Goal: Task Accomplishment & Management: Manage account settings

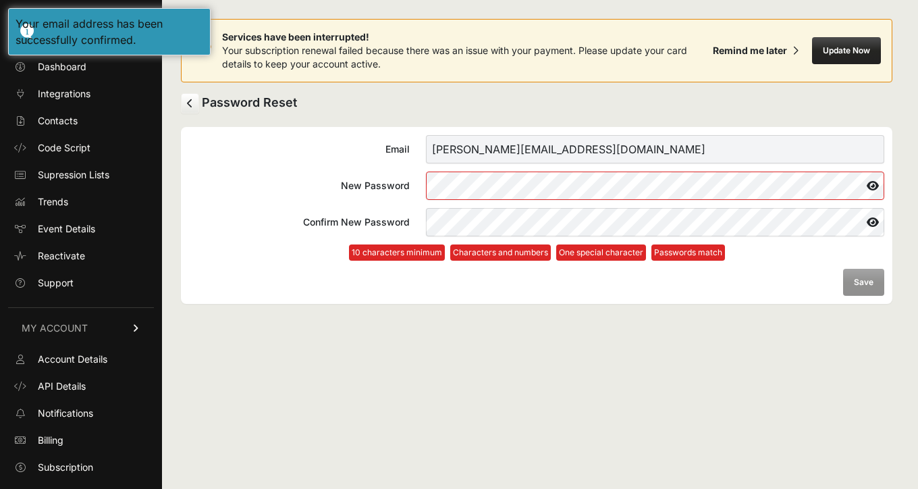
scroll to position [18, 0]
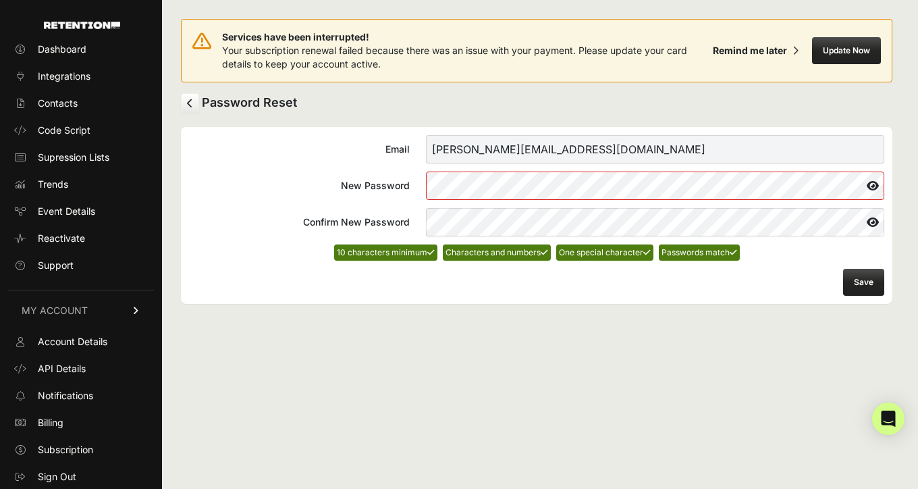
click at [568, 154] on input "david+1@revivalrugs.com" at bounding box center [655, 149] width 458 height 28
drag, startPoint x: 568, startPoint y: 154, endPoint x: 415, endPoint y: 153, distance: 153.2
click at [415, 153] on label "Email david+1@revivalrugs.com" at bounding box center [536, 149] width 695 height 28
click at [426, 153] on input "david+1@revivalrugs.com" at bounding box center [655, 149] width 458 height 28
click at [497, 363] on div "Services have been interrupted! Your subscription renewal failed because there …" at bounding box center [536, 244] width 749 height 489
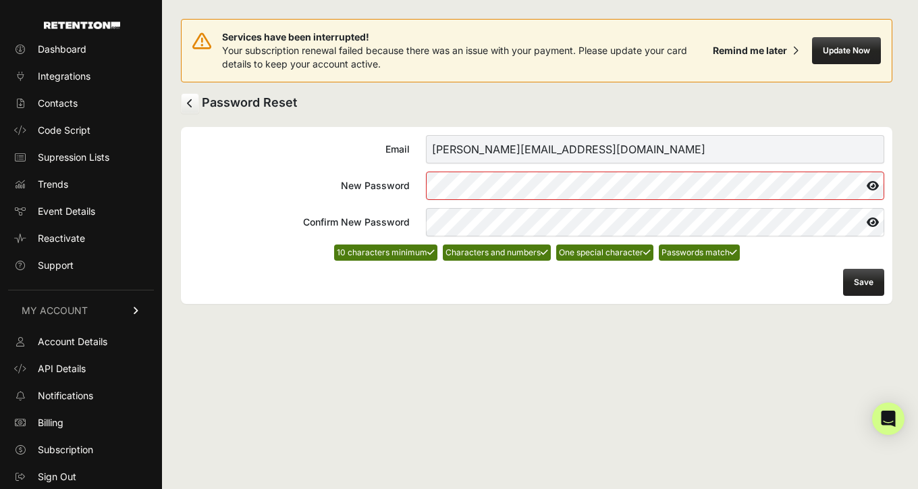
click at [861, 277] on button "Save" at bounding box center [863, 282] width 41 height 27
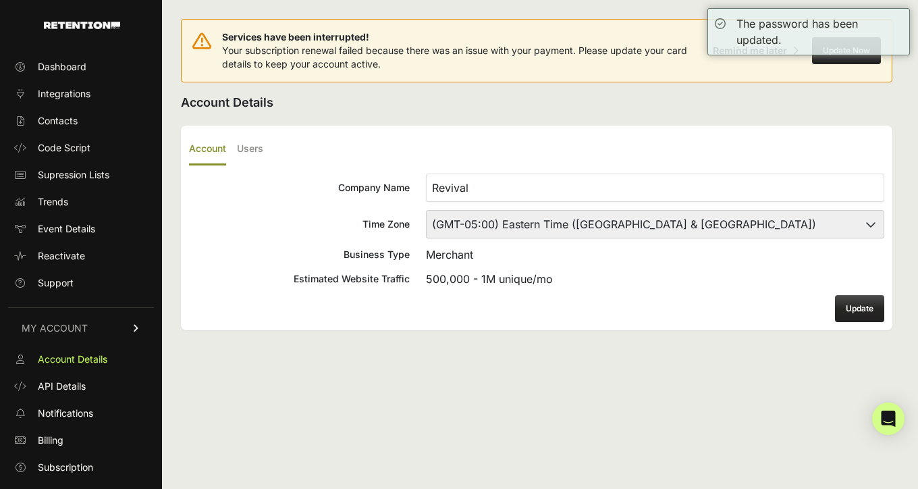
scroll to position [18, 0]
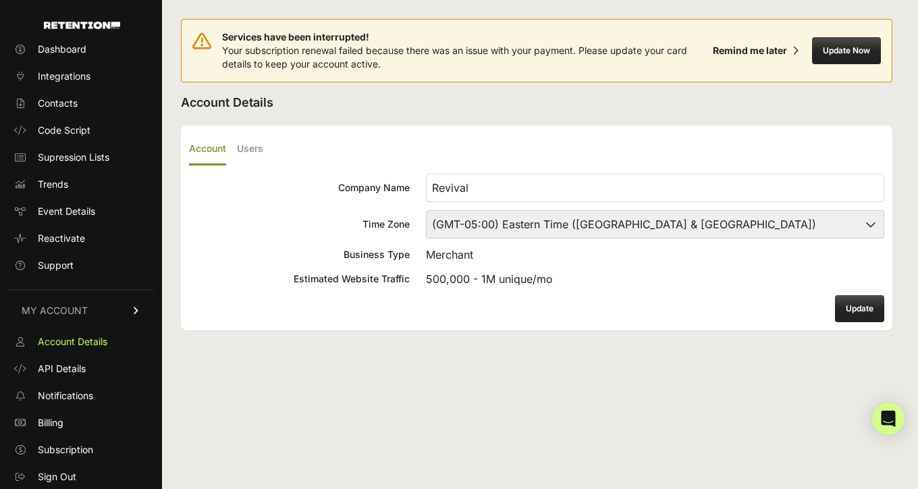
click at [757, 223] on select "(GMT-10:00) America/Adak (GMT-10:00) Hawaii (GMT-09:00) Alaska (GMT-09:00) Amer…" at bounding box center [655, 224] width 458 height 28
click at [80, 43] on span "Dashboard" at bounding box center [62, 49] width 49 height 13
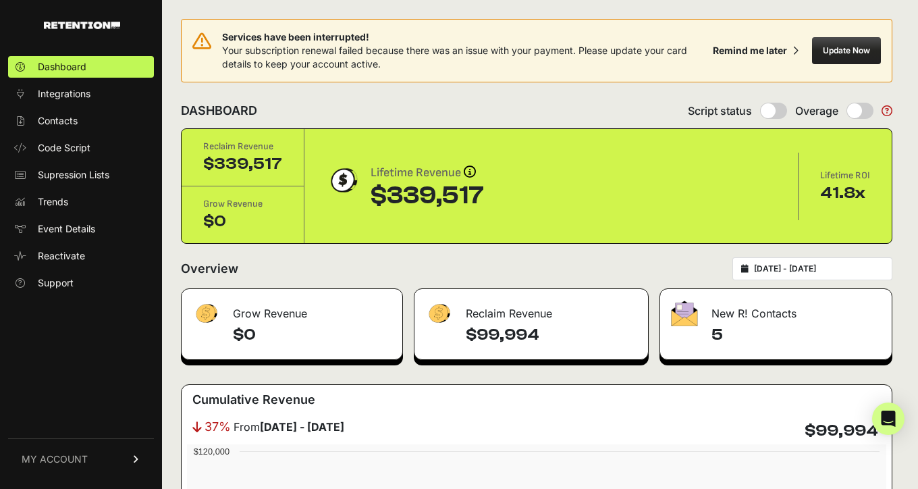
click at [846, 47] on button "Update Now" at bounding box center [846, 50] width 69 height 27
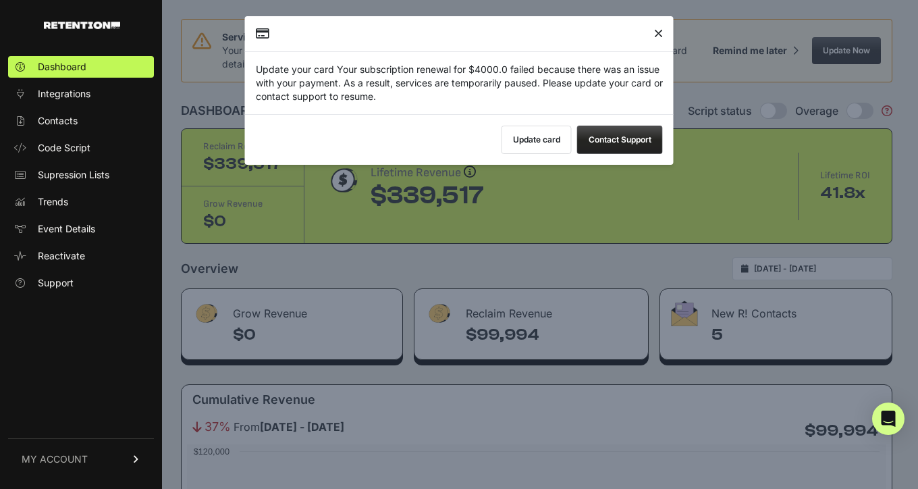
click at [539, 137] on button "Update card" at bounding box center [537, 140] width 70 height 28
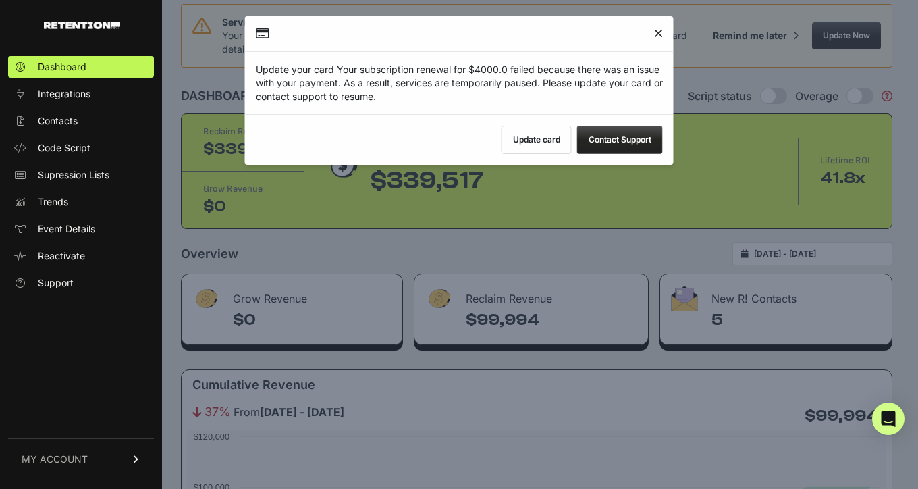
scroll to position [16, 0]
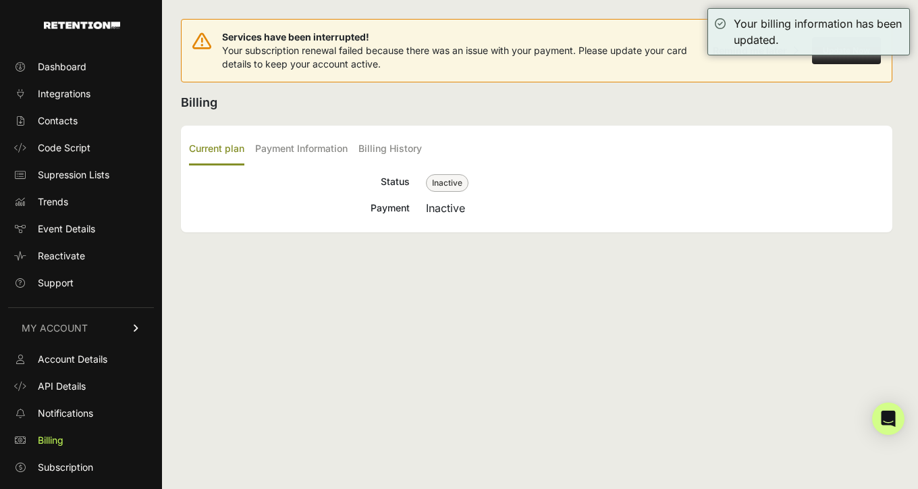
scroll to position [18, 0]
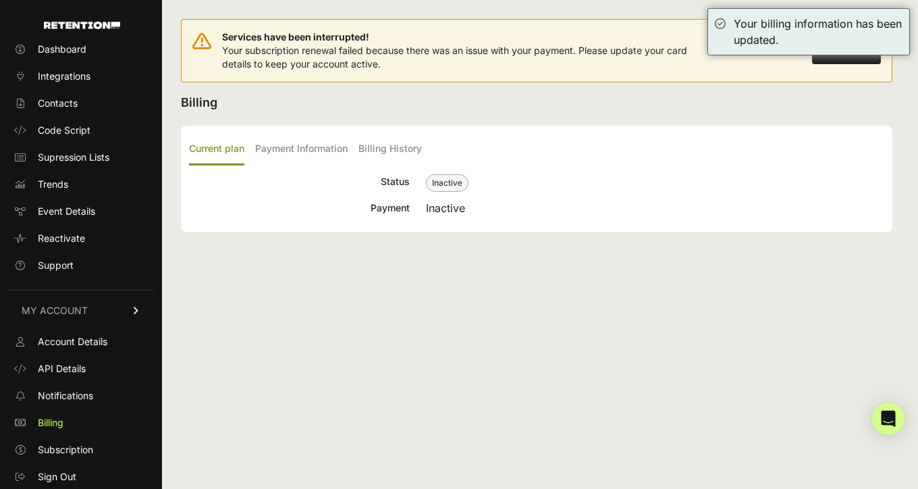
click at [558, 130] on div "Current plan Payment Information Billing History Status Inactive Payment Inacti…" at bounding box center [536, 179] width 711 height 107
click at [293, 144] on label "Payment Information" at bounding box center [301, 150] width 92 height 32
click at [0, 0] on input "Payment Information" at bounding box center [0, 0] width 0 height 0
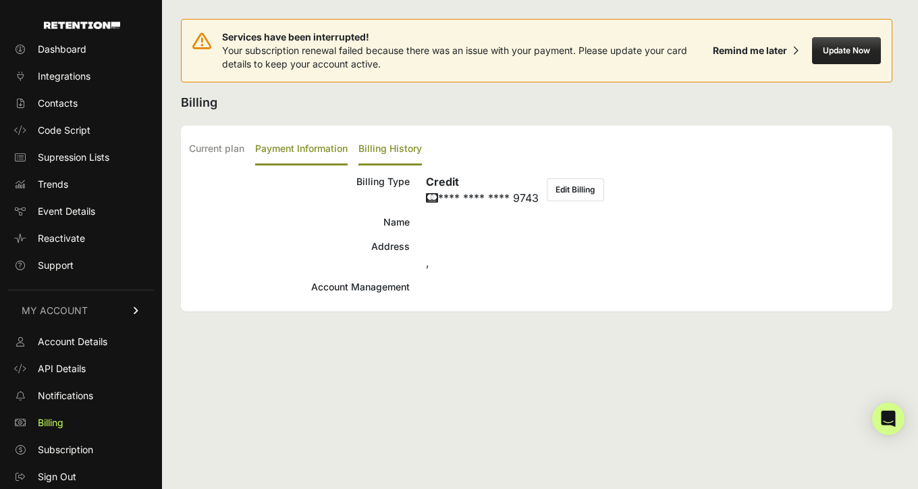
click at [377, 148] on label "Billing History" at bounding box center [389, 150] width 63 height 32
click at [0, 0] on input "Billing History" at bounding box center [0, 0] width 0 height 0
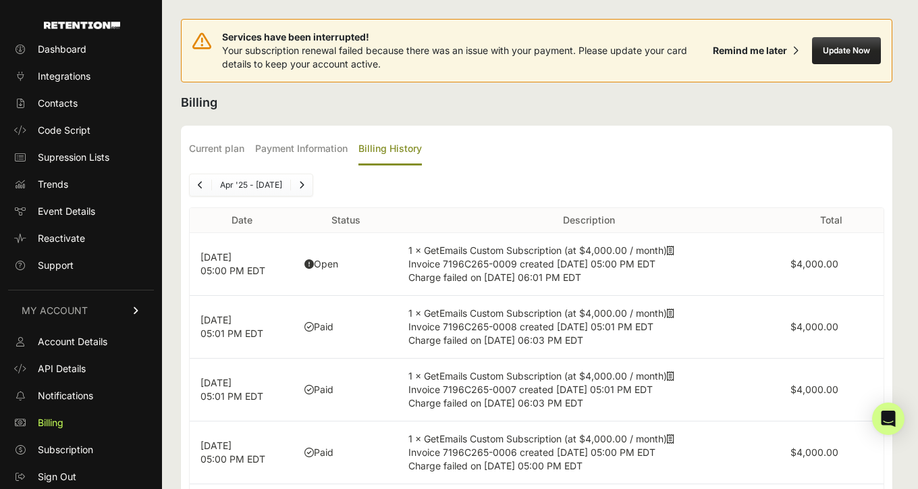
scroll to position [26, 0]
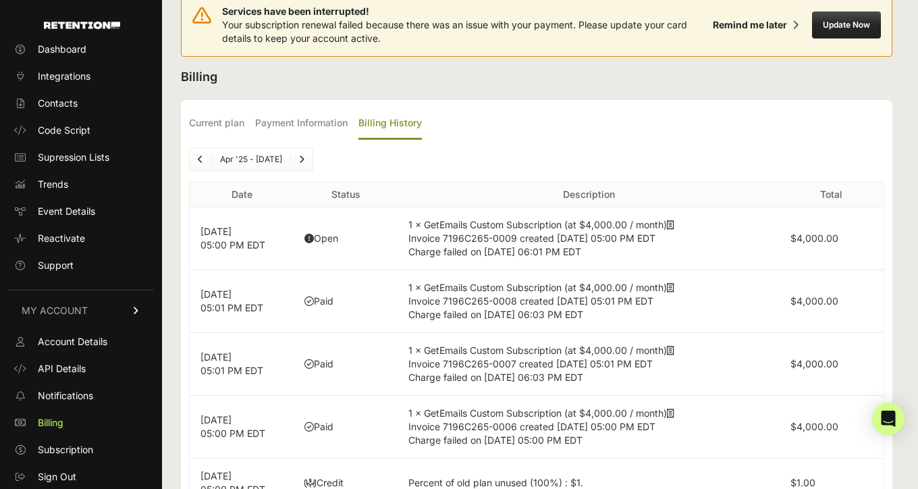
click at [375, 257] on td "Open" at bounding box center [346, 238] width 104 height 63
click at [450, 237] on span "Invoice 7196C265-0009 created Sep 30, 2025 05:00 PM EDT" at bounding box center [531, 237] width 247 height 11
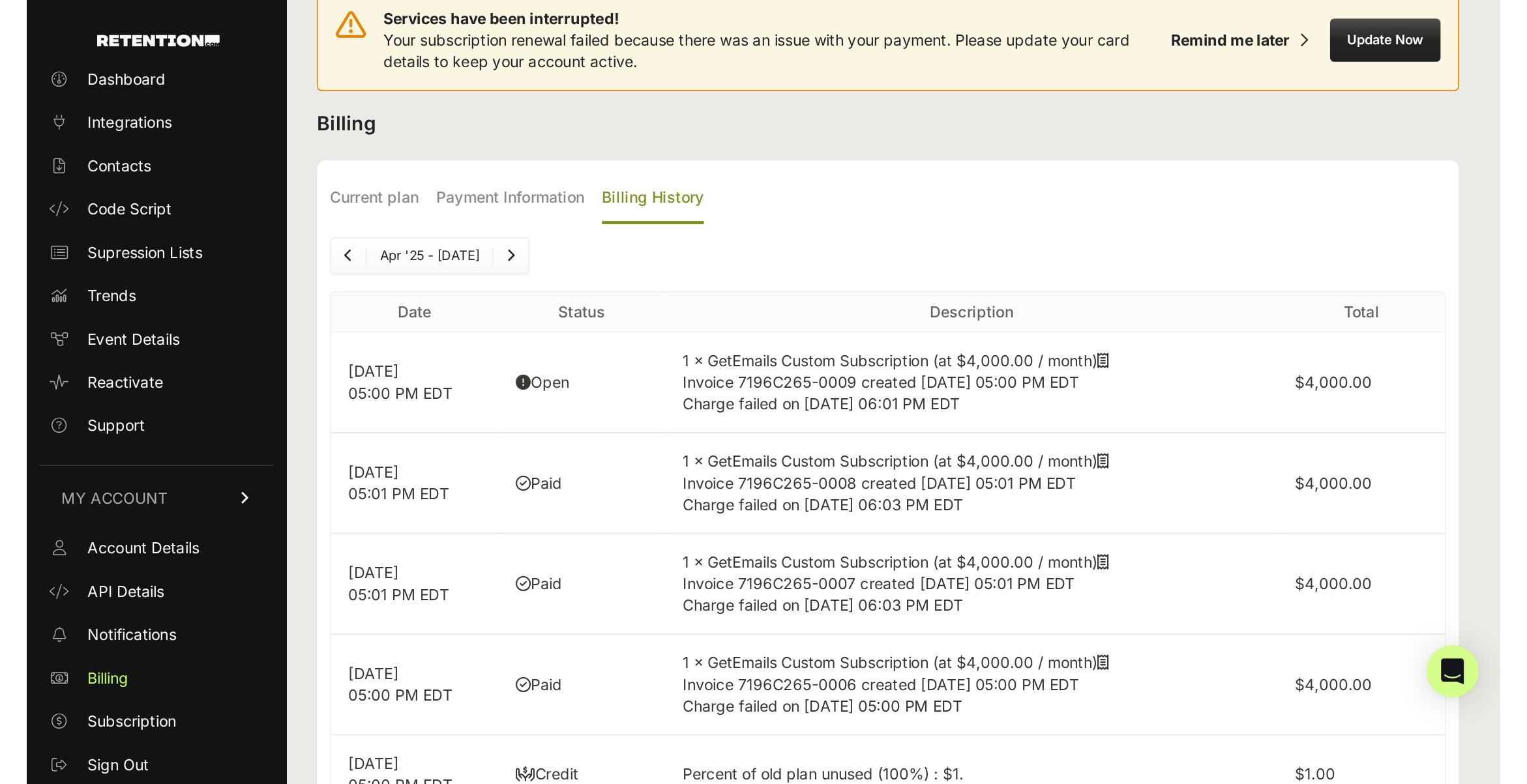
scroll to position [0, 0]
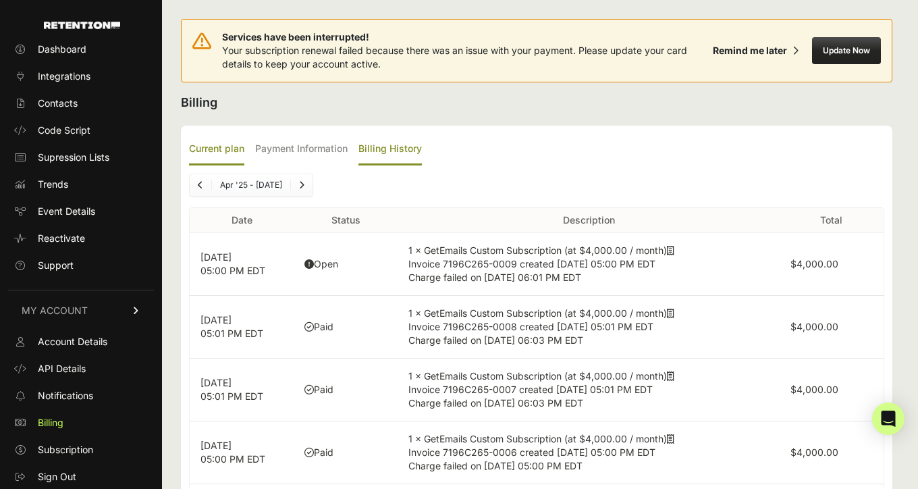
click at [230, 144] on label "Current plan" at bounding box center [216, 150] width 55 height 32
click at [0, 0] on input "Current plan" at bounding box center [0, 0] width 0 height 0
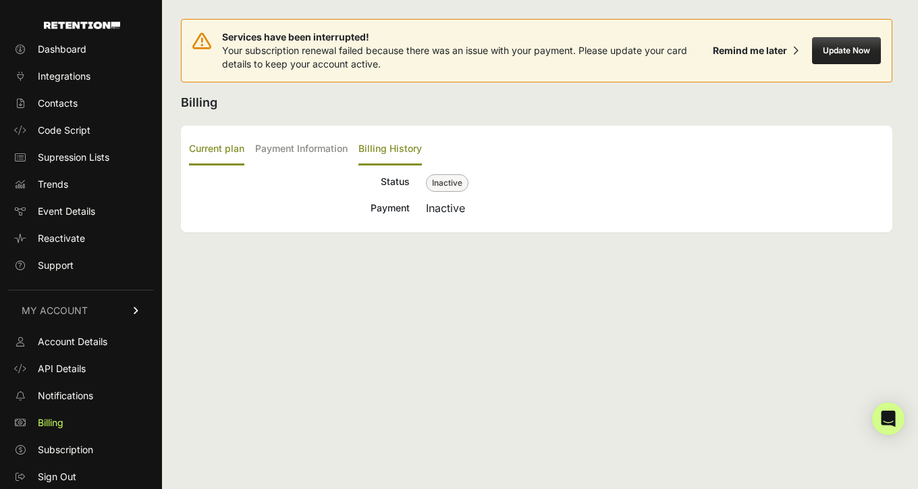
click at [389, 153] on label "Billing History" at bounding box center [389, 150] width 63 height 32
click at [0, 0] on input "Billing History" at bounding box center [0, 0] width 0 height 0
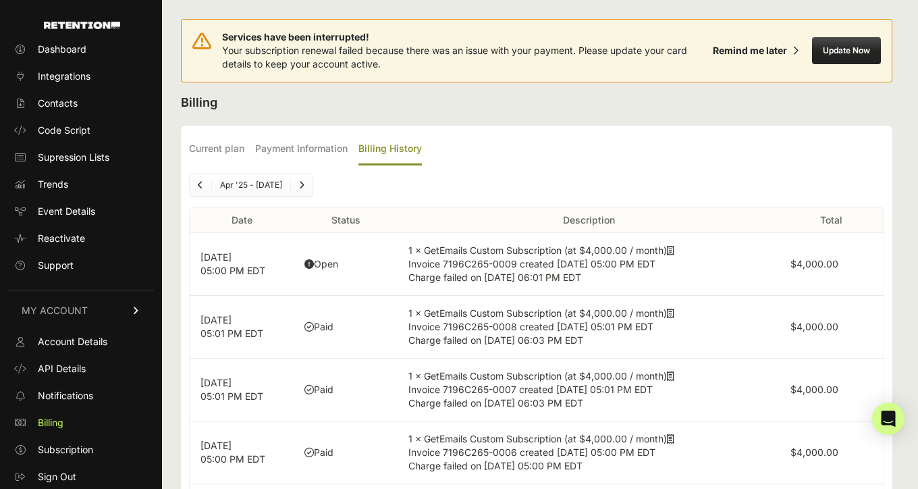
click at [429, 246] on td "1 × GetEmails Custom Subscription (at $4,000.00 / month) Invoice 7196C265-0009 …" at bounding box center [588, 264] width 381 height 63
click at [830, 254] on td "$4,000.00" at bounding box center [832, 264] width 104 height 63
click at [666, 249] on td "1 × GetEmails Custom Subscription (at $4,000.00 / month) Invoice 7196C265-0009 …" at bounding box center [588, 264] width 381 height 63
click at [827, 46] on button "Update Now" at bounding box center [846, 50] width 69 height 27
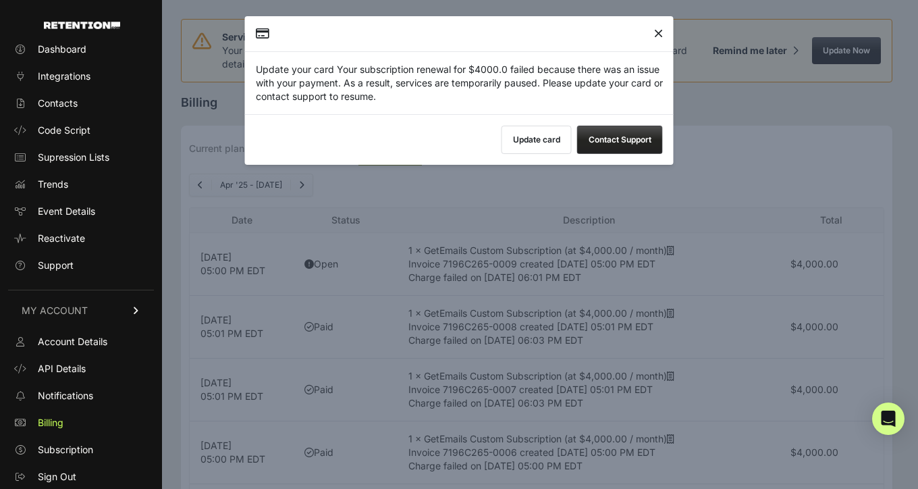
click at [533, 146] on button "Update card" at bounding box center [537, 140] width 70 height 28
click at [658, 34] on icon "Close" at bounding box center [658, 34] width 9 height 1
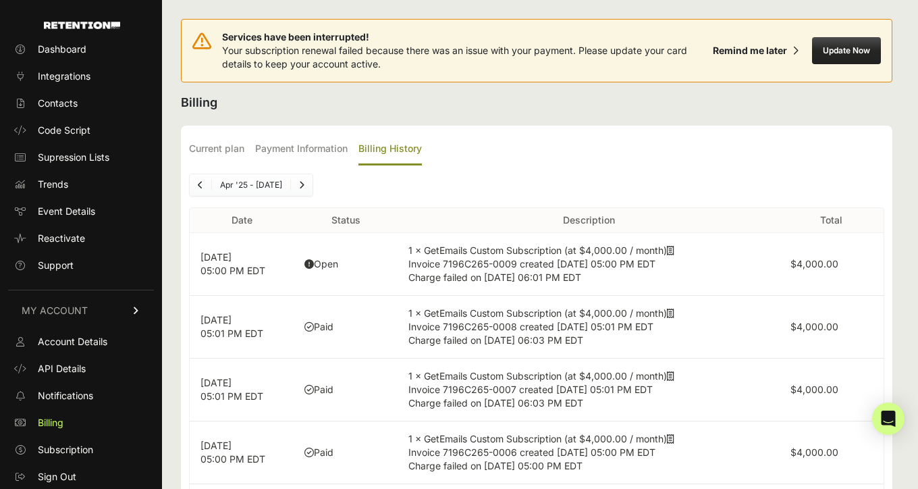
click at [305, 261] on icon at bounding box center [308, 263] width 9 height 9
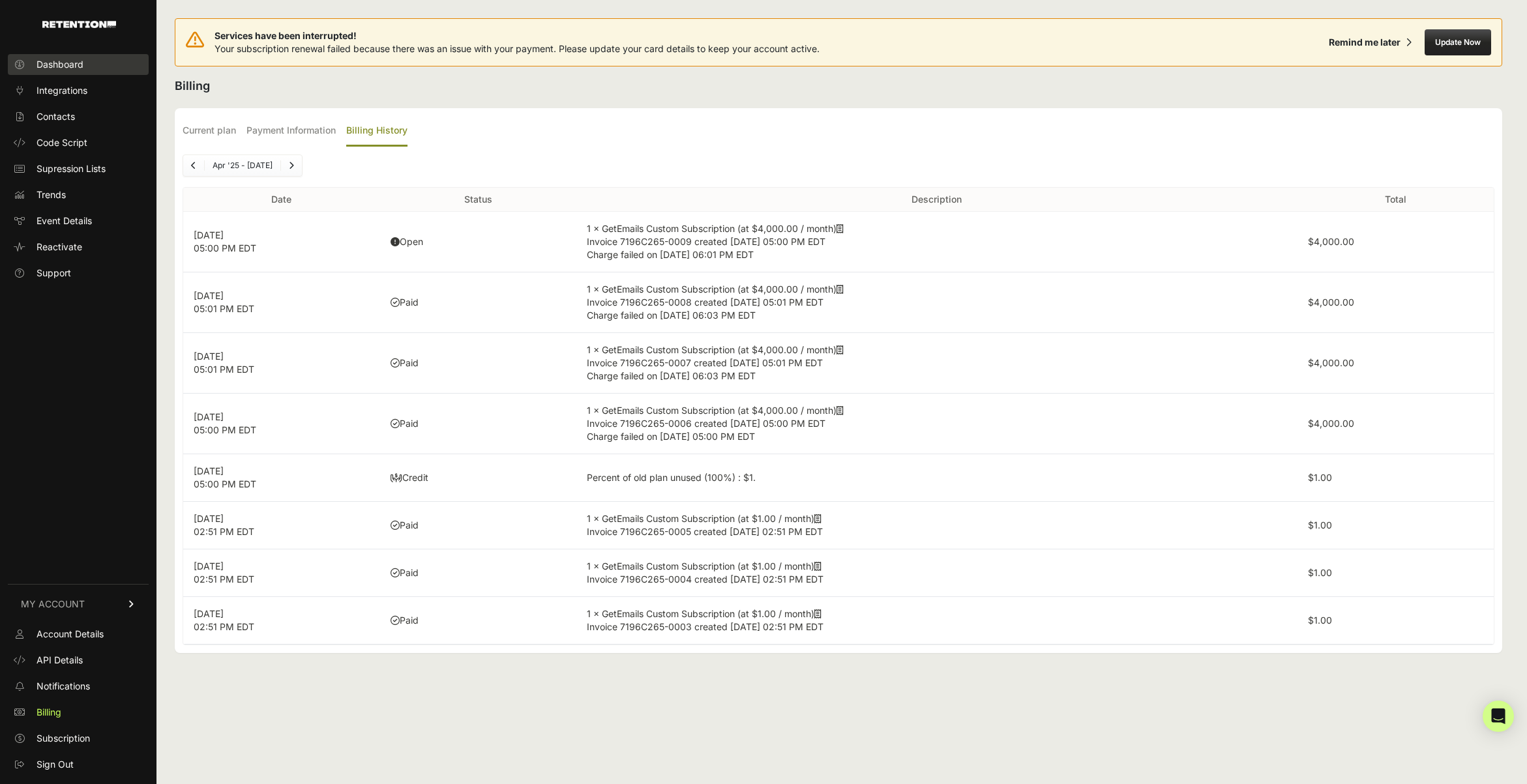
click at [68, 65] on span "Dashboard" at bounding box center [60, 64] width 47 height 13
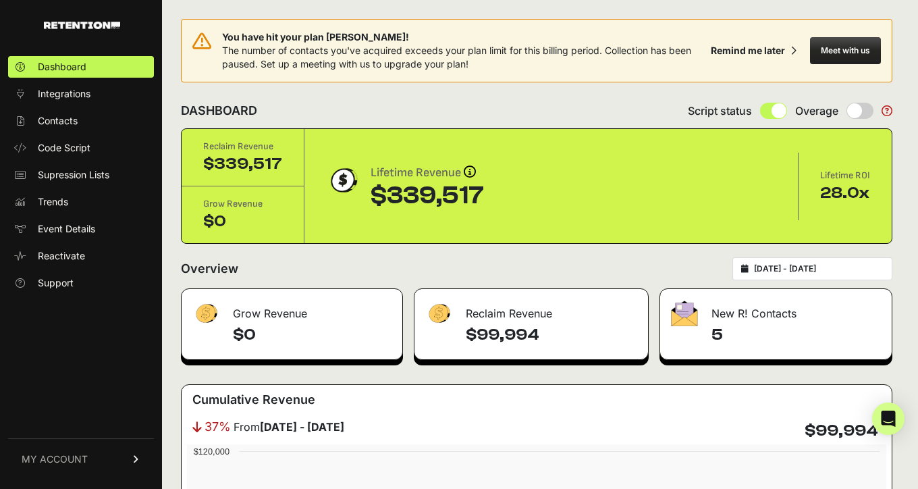
click at [572, 97] on div "DASHBOARD Script status Overage" at bounding box center [536, 110] width 711 height 35
click at [394, 69] on span "The number of contacts you've acquired exceeds your plan limit for this billing…" at bounding box center [456, 57] width 469 height 25
click at [83, 462] on span "MY ACCOUNT" at bounding box center [55, 458] width 66 height 13
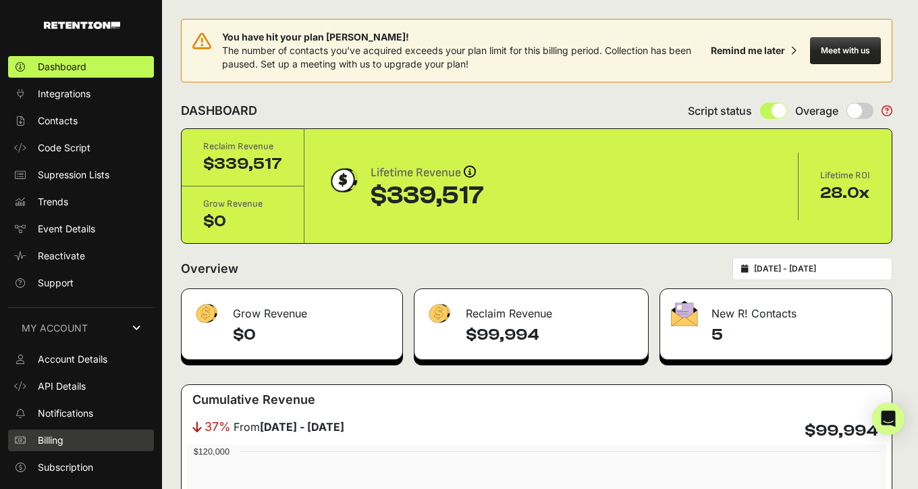
scroll to position [18, 0]
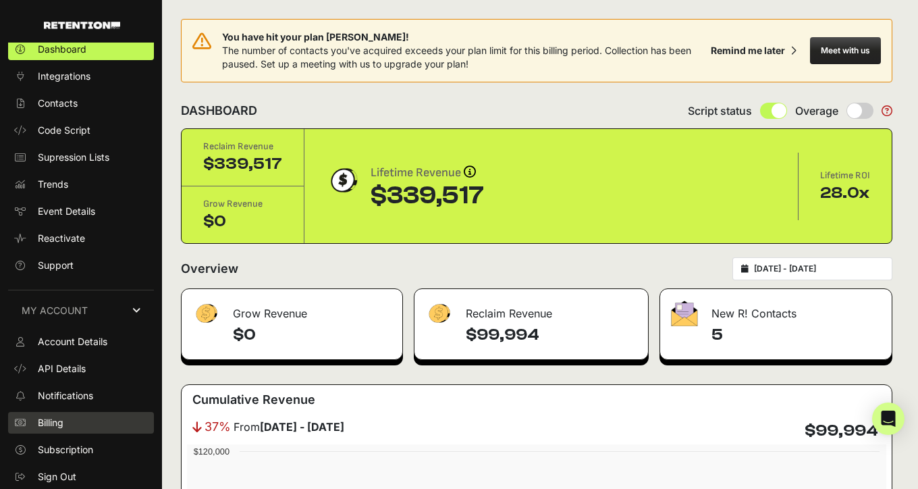
click at [67, 423] on link "Billing" at bounding box center [81, 423] width 146 height 22
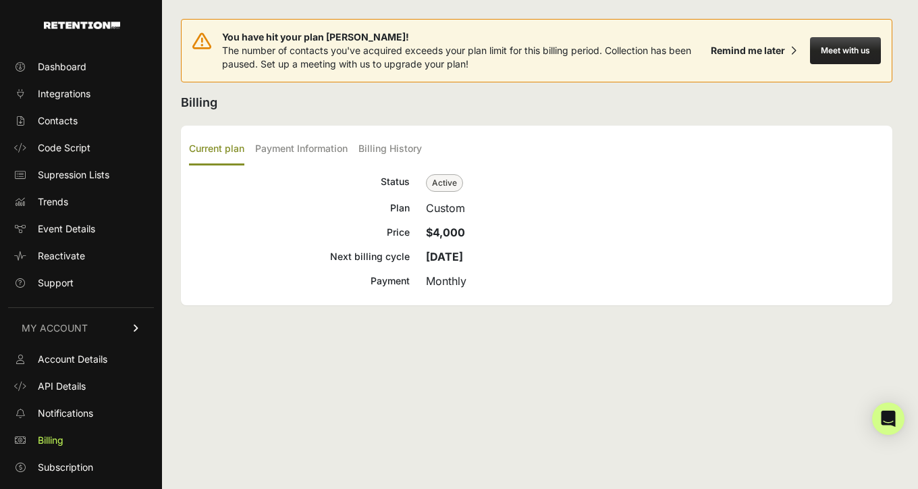
scroll to position [18, 0]
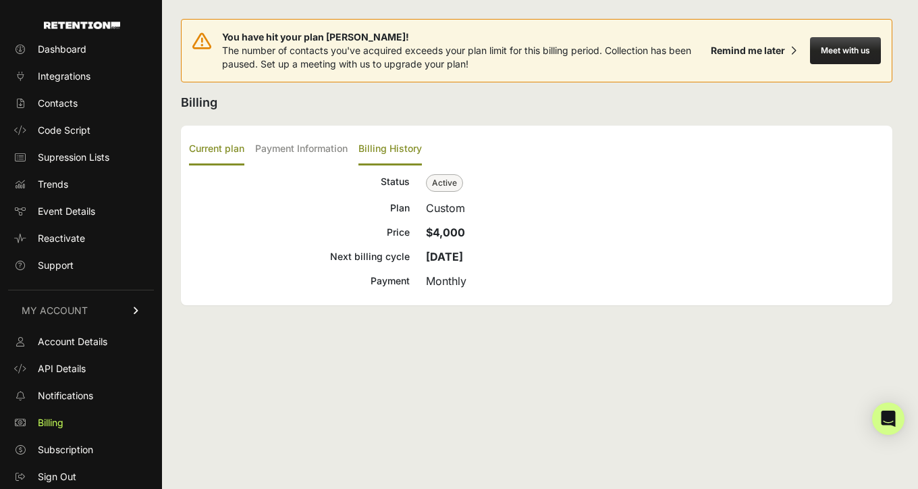
click at [381, 162] on label "Billing History" at bounding box center [389, 150] width 63 height 32
click at [0, 0] on input "Billing History" at bounding box center [0, 0] width 0 height 0
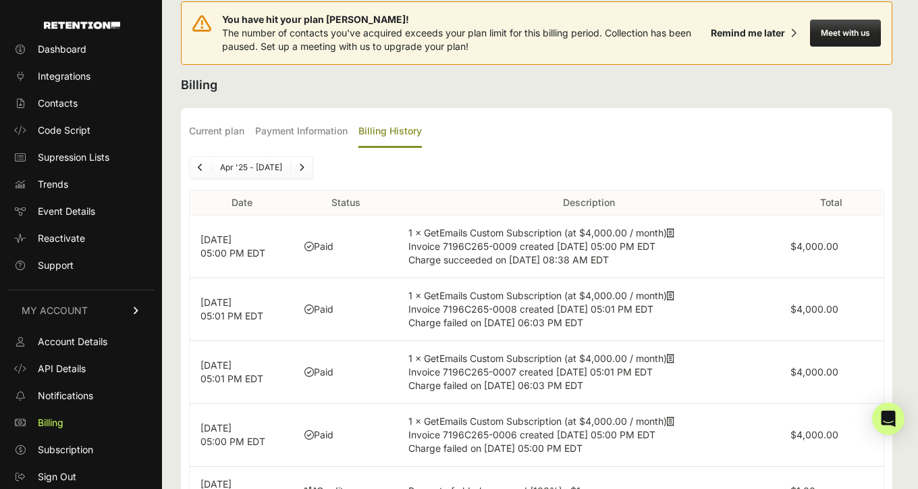
scroll to position [26, 0]
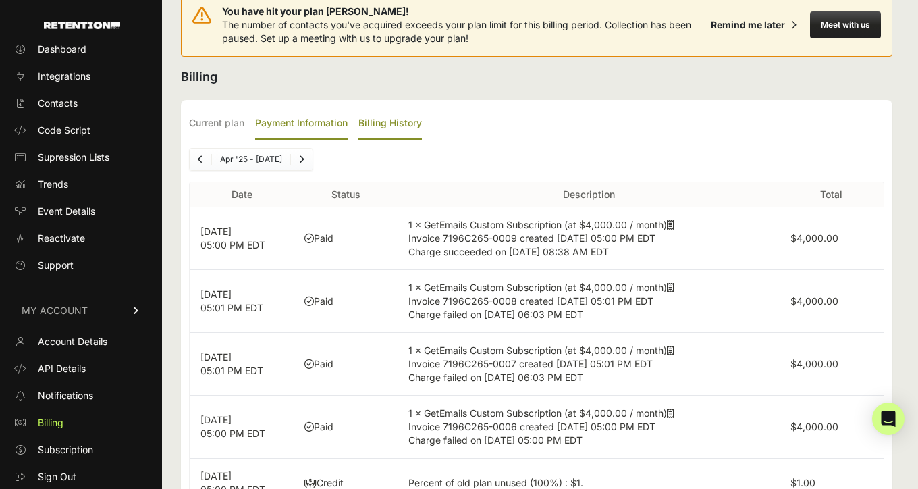
click at [338, 117] on label "Payment Information" at bounding box center [301, 124] width 92 height 32
click at [0, 0] on input "Payment Information" at bounding box center [0, 0] width 0 height 0
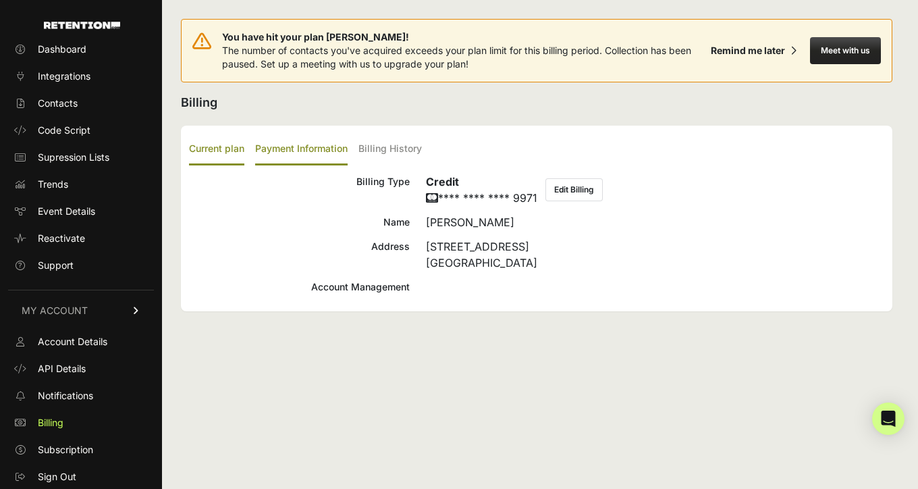
click at [228, 152] on label "Current plan" at bounding box center [216, 150] width 55 height 32
click at [0, 0] on input "Current plan" at bounding box center [0, 0] width 0 height 0
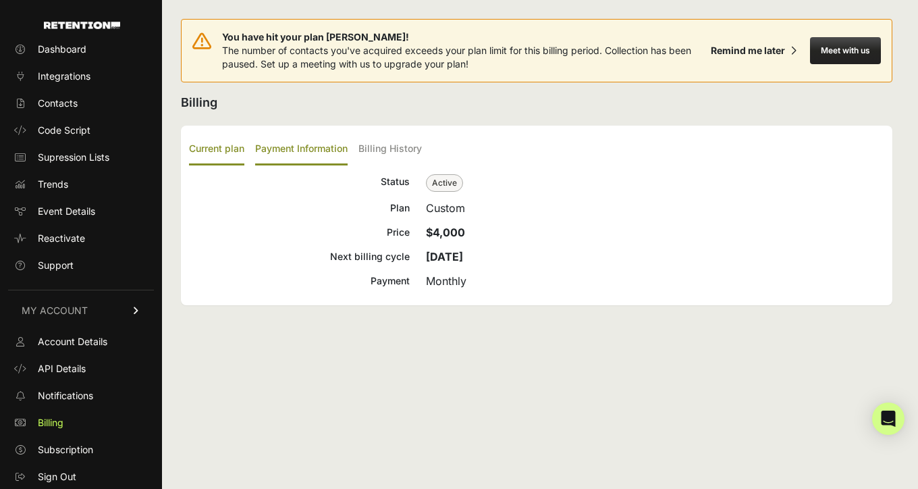
click at [312, 153] on label "Payment Information" at bounding box center [301, 150] width 92 height 32
click at [0, 0] on input "Payment Information" at bounding box center [0, 0] width 0 height 0
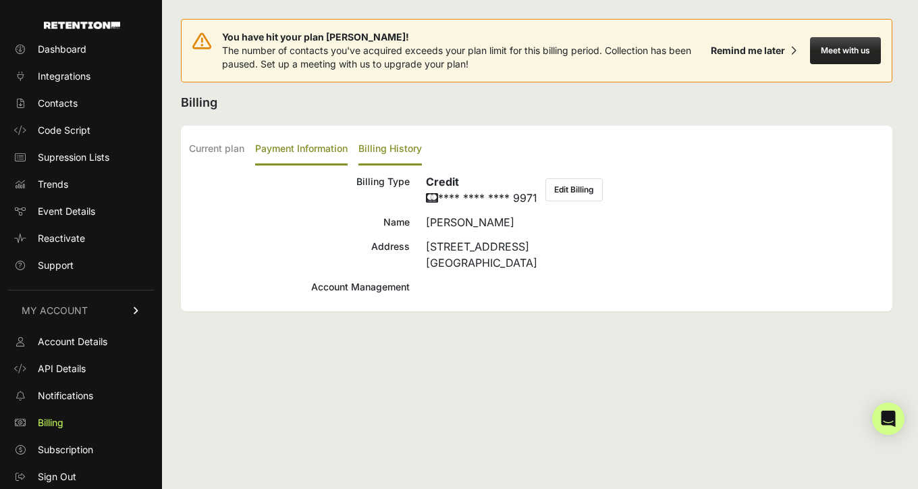
click at [414, 144] on label "Billing History" at bounding box center [389, 150] width 63 height 32
click at [0, 0] on input "Billing History" at bounding box center [0, 0] width 0 height 0
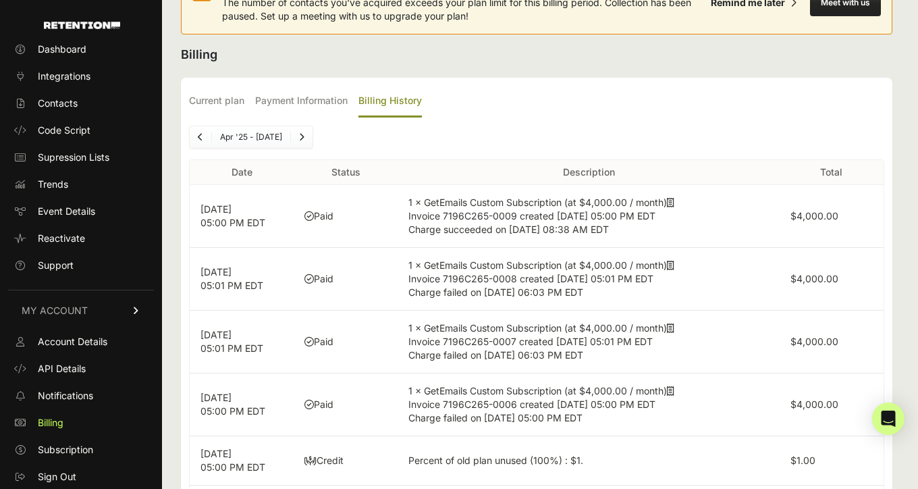
scroll to position [51, 0]
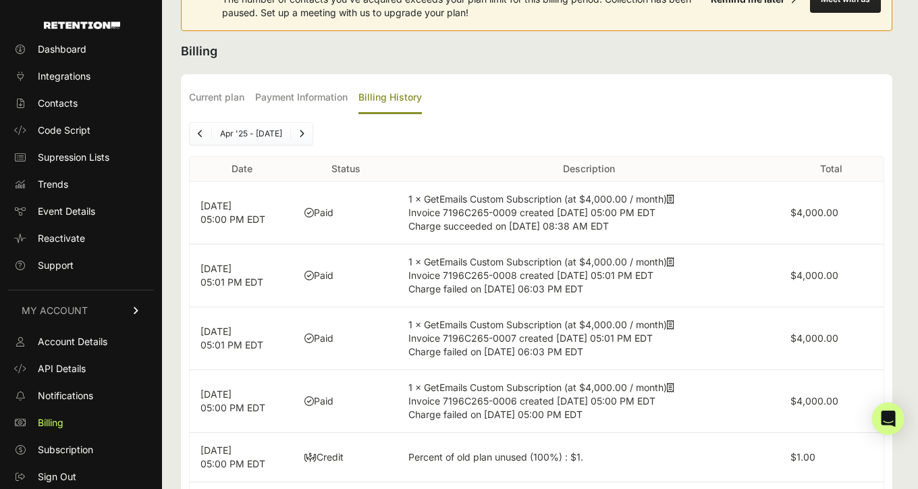
click at [499, 222] on span "Charge succeeded on Oct 1, 2025 08:38 AM EDT" at bounding box center [508, 225] width 200 height 11
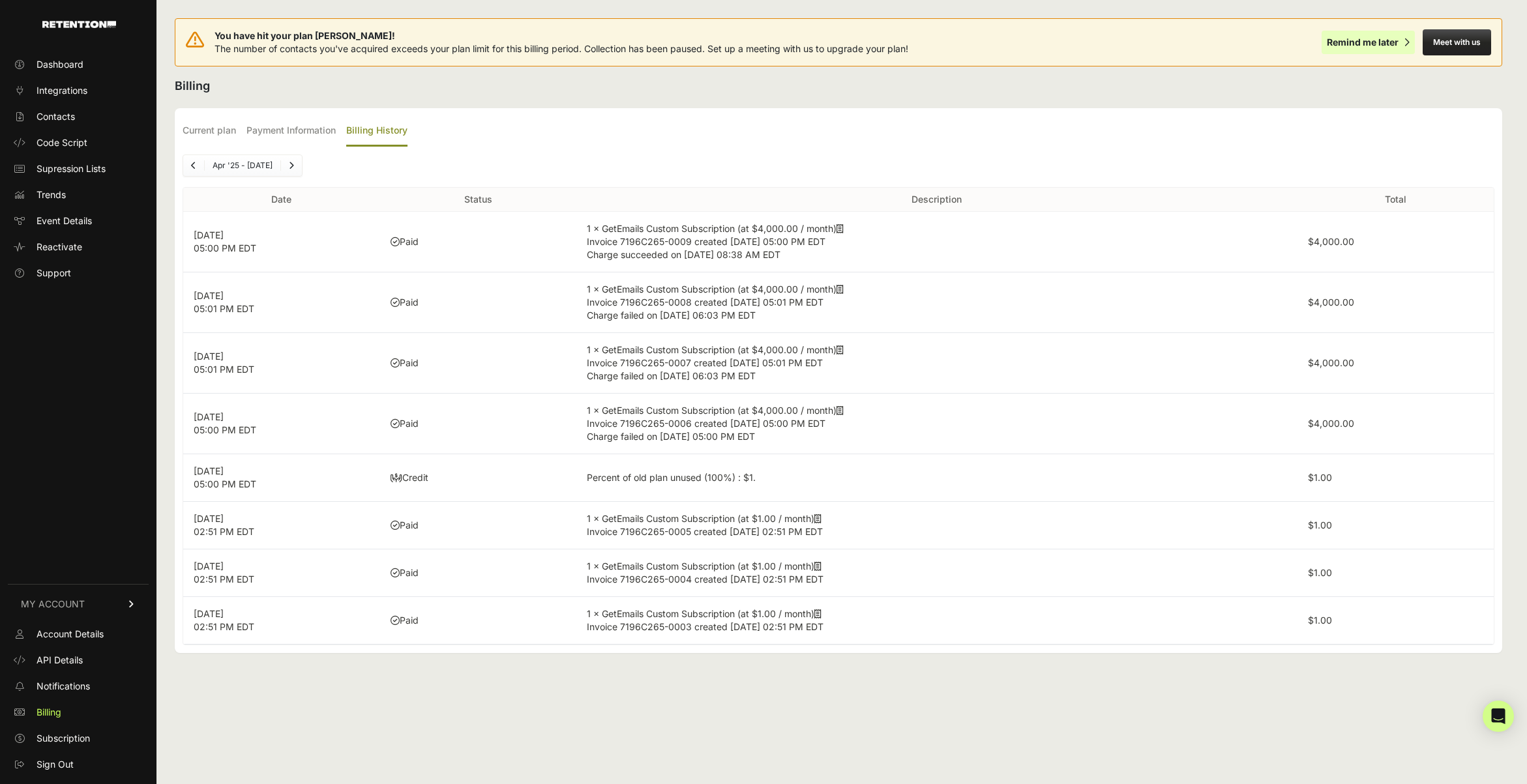
scroll to position [0, 0]
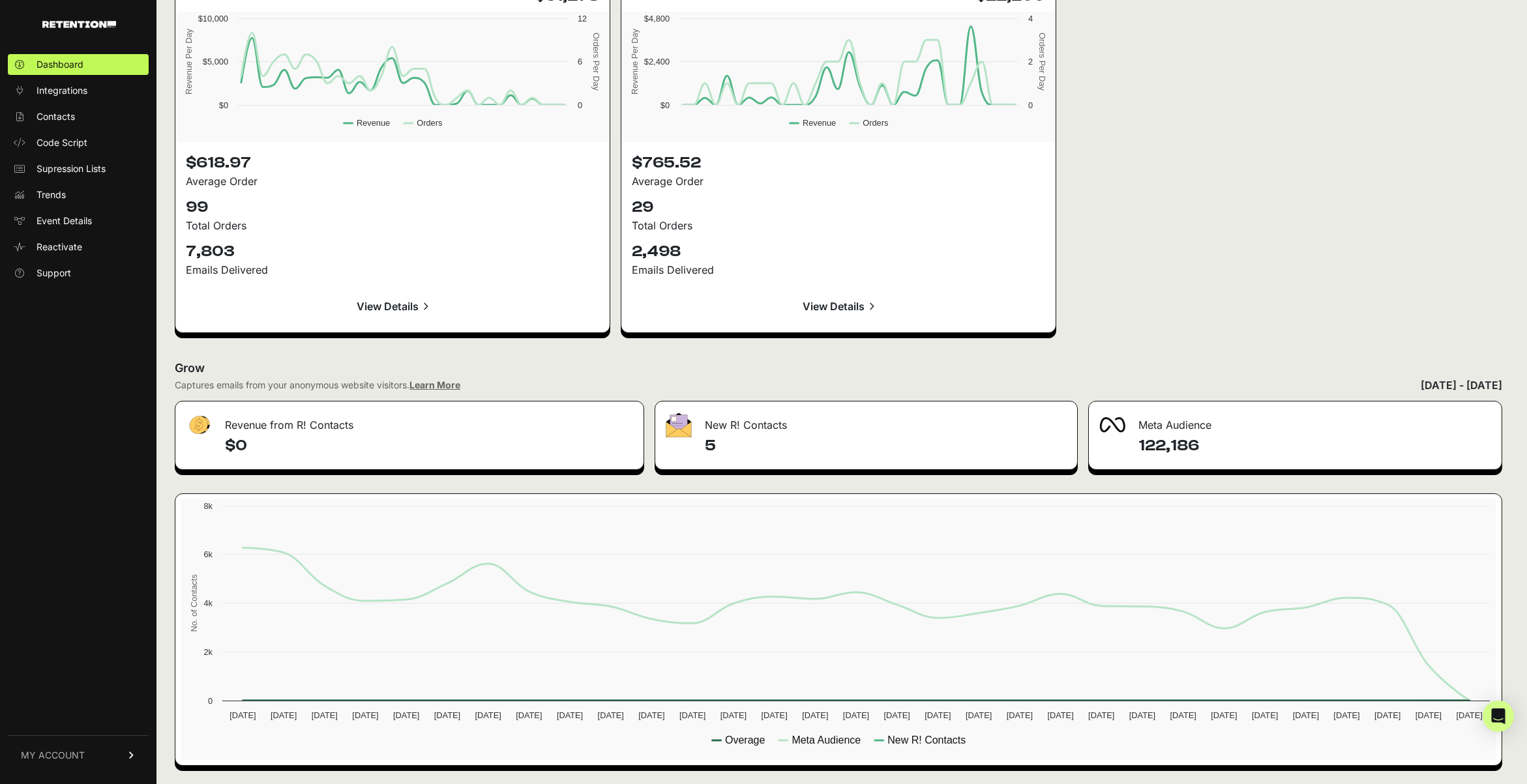
scroll to position [1818, 0]
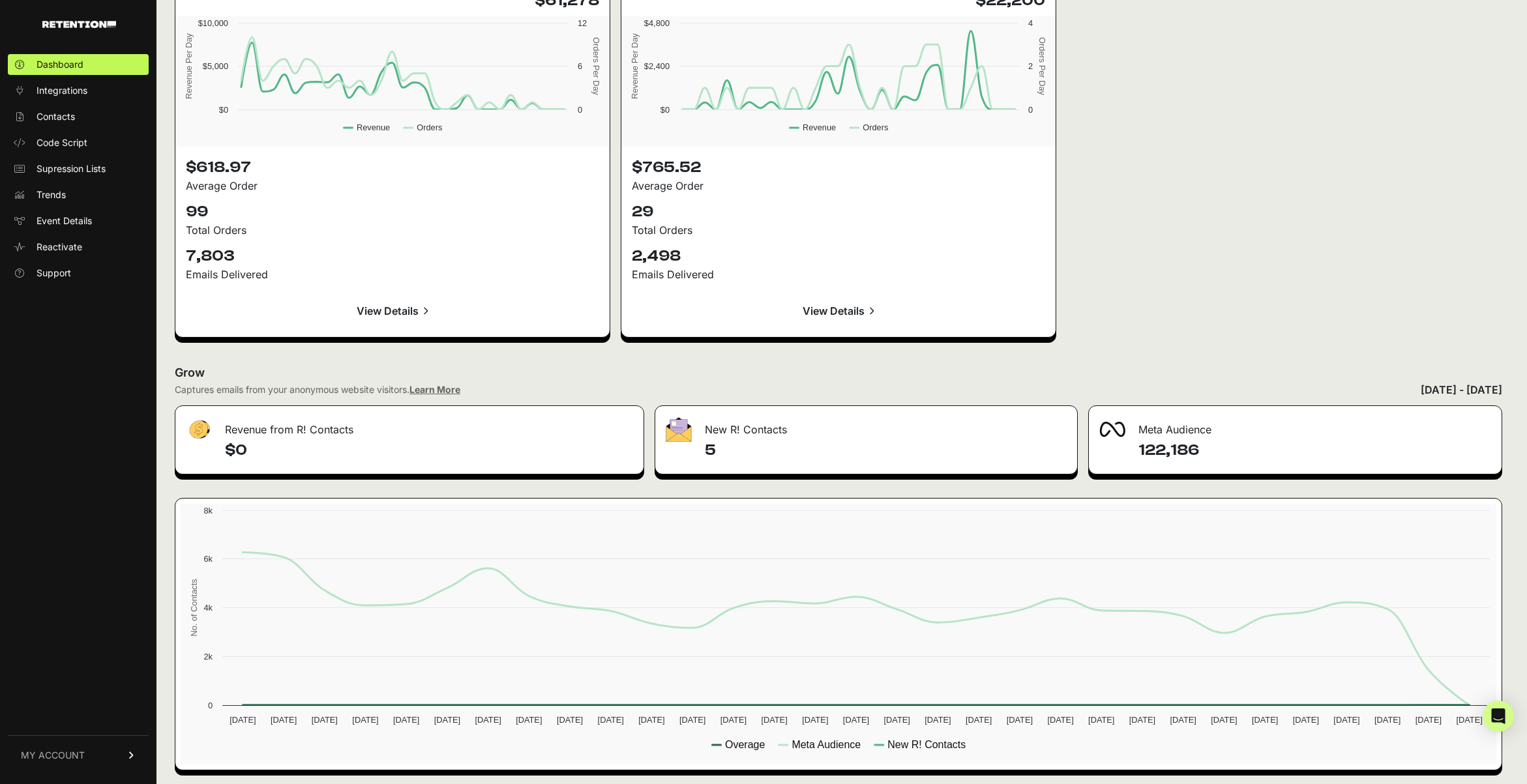
drag, startPoint x: 699, startPoint y: 448, endPoint x: 1061, endPoint y: 574, distance: 383.3
click at [699, 448] on div "5" at bounding box center [865, 457] width 422 height 34
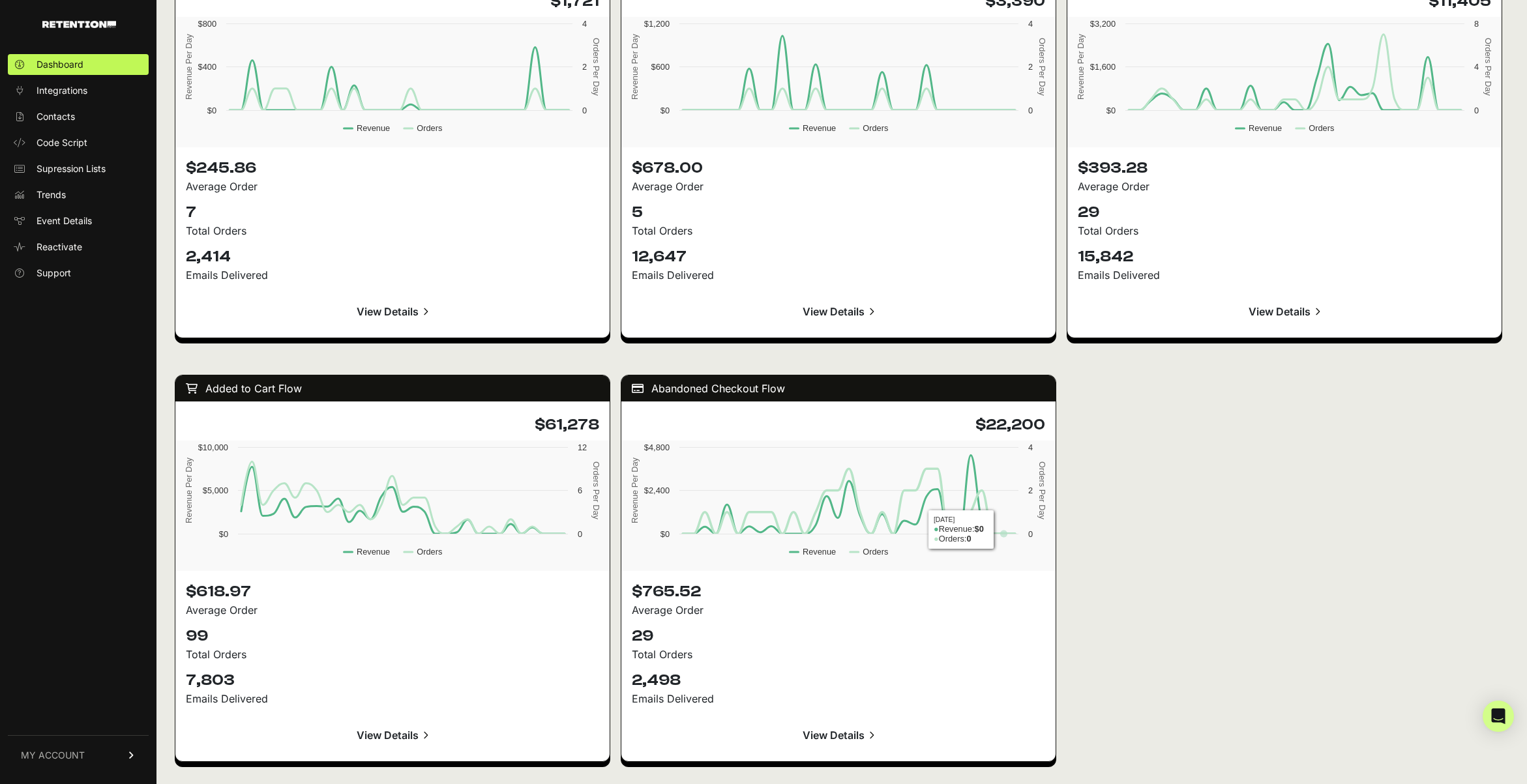
scroll to position [1390, 0]
